Goal: Information Seeking & Learning: Understand process/instructions

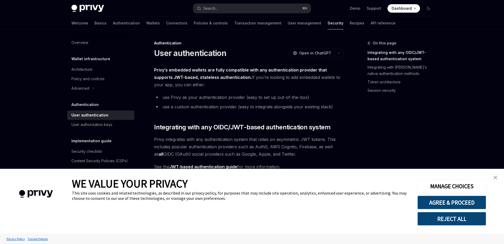
scroll to position [401, 0]
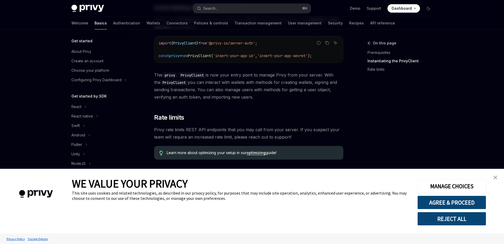
scroll to position [150, 0]
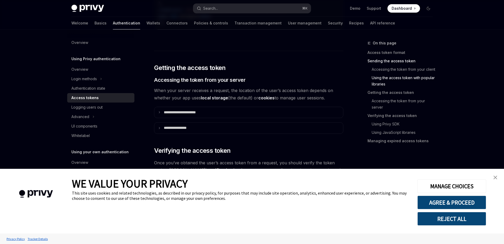
scroll to position [640, 0]
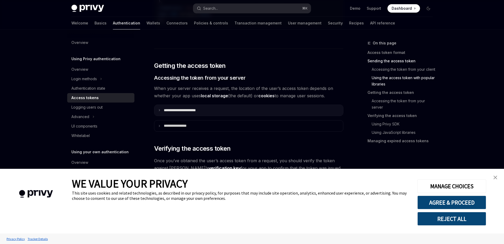
click at [215, 112] on summary "**********" at bounding box center [248, 110] width 189 height 11
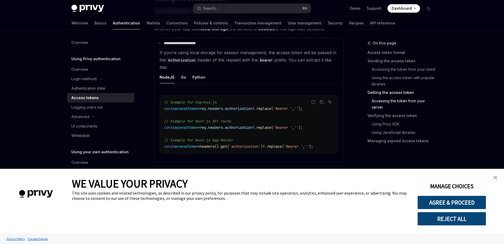
scroll to position [709, 0]
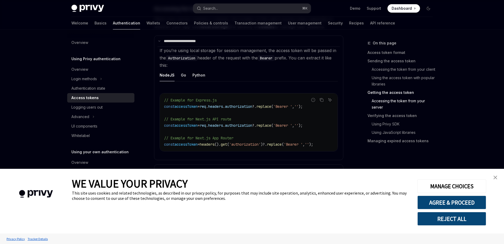
click at [177, 76] on ul "NodeJS Go Python" at bounding box center [249, 75] width 178 height 13
click at [182, 76] on div "Go" at bounding box center [183, 75] width 5 height 12
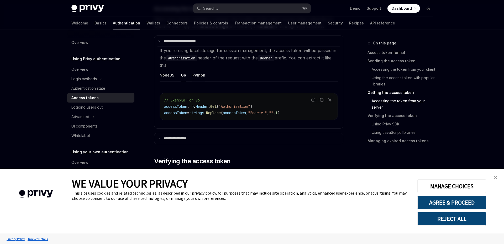
click at [194, 76] on div "Python" at bounding box center [198, 75] width 13 height 12
click at [168, 76] on div "NodeJS" at bounding box center [167, 75] width 15 height 12
type textarea "*"
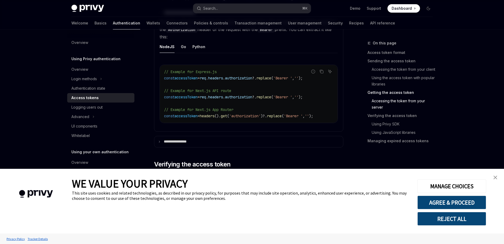
scroll to position [798, 0]
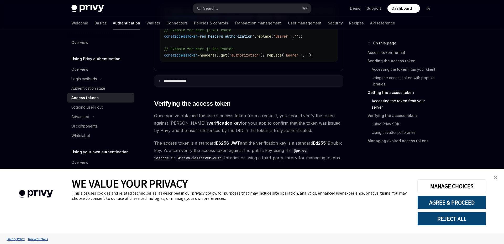
click at [179, 78] on summary "**********" at bounding box center [248, 80] width 189 height 11
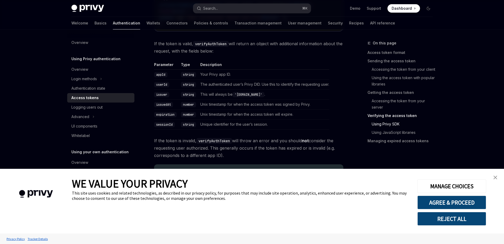
scroll to position [1148, 0]
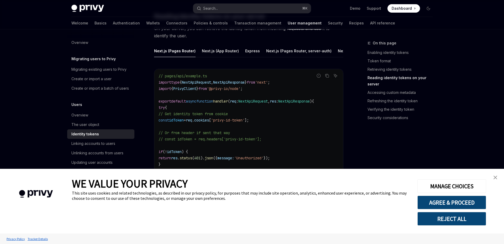
scroll to position [703, 0]
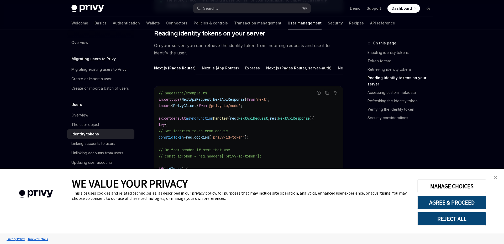
click at [219, 66] on div "Next.js (App Router)" at bounding box center [220, 68] width 37 height 12
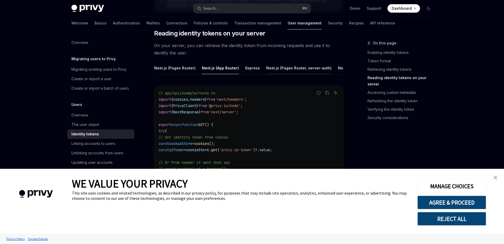
click at [287, 69] on div "Next.js (Pages Router, server-auth)" at bounding box center [298, 68] width 65 height 12
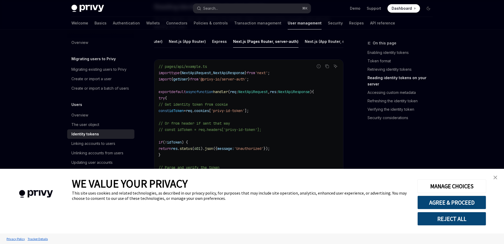
scroll to position [0, 31]
click at [317, 41] on div "Next.js (App Router, server-auth)" at bounding box center [337, 41] width 61 height 12
type textarea "*"
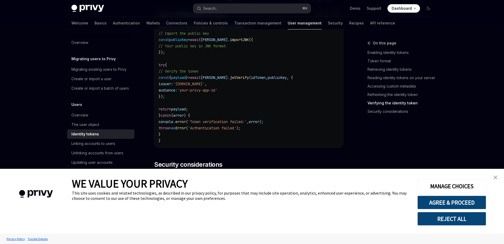
scroll to position [1632, 0]
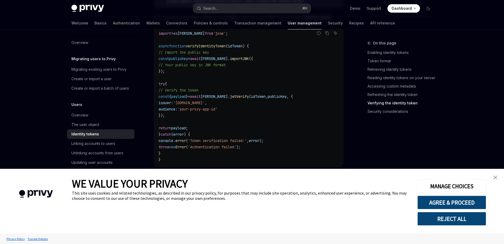
click at [494, 177] on img "close banner" at bounding box center [495, 177] width 4 height 4
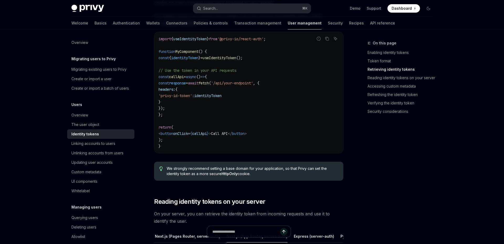
scroll to position [367, 0]
